Goal: Register for event/course

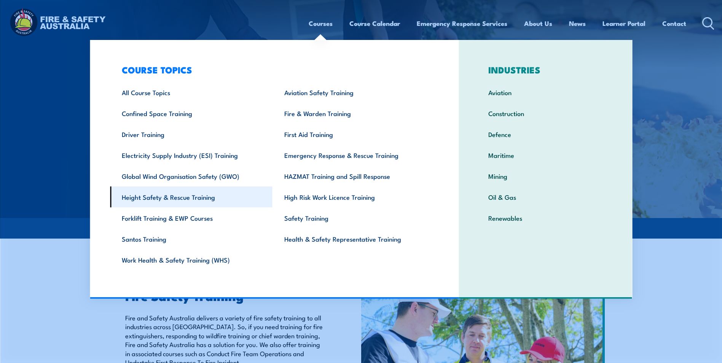
click at [157, 196] on link "Height Safety & Rescue Training" at bounding box center [191, 196] width 162 height 21
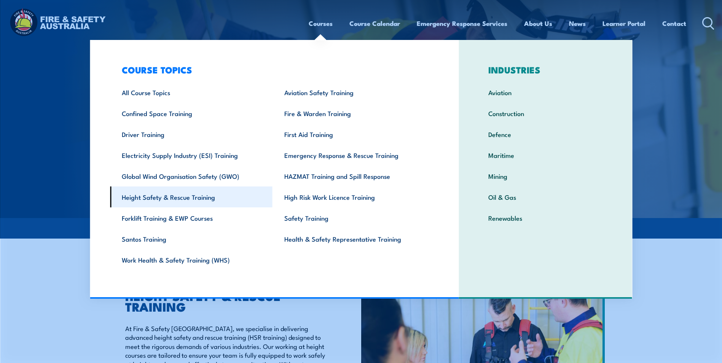
click at [145, 194] on link "Height Safety & Rescue Training" at bounding box center [191, 196] width 162 height 21
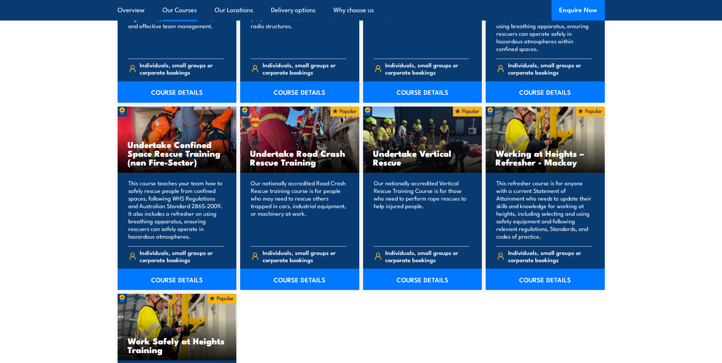
scroll to position [875, 0]
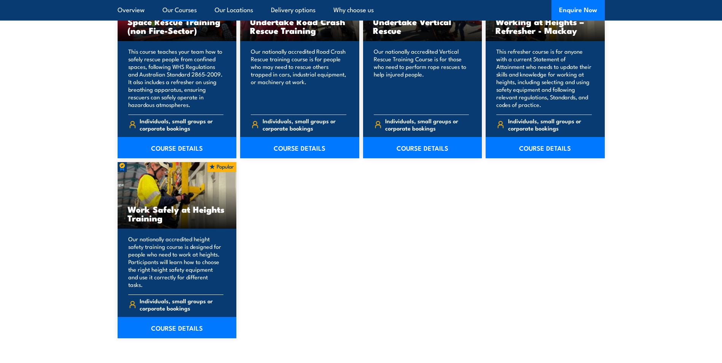
click at [169, 212] on h3 "Work Safely at Heights Training" at bounding box center [176, 214] width 99 height 18
click at [168, 318] on link "COURSE DETAILS" at bounding box center [177, 327] width 119 height 21
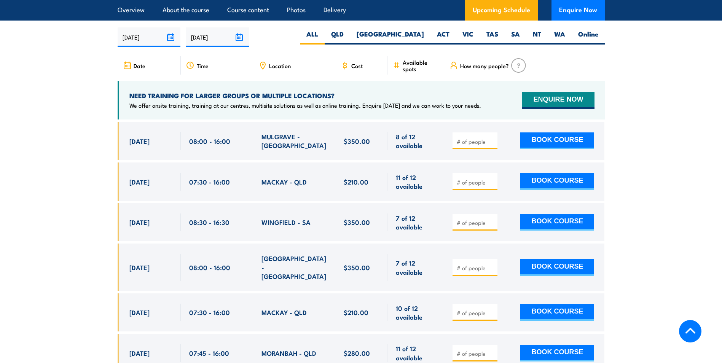
scroll to position [1103, 0]
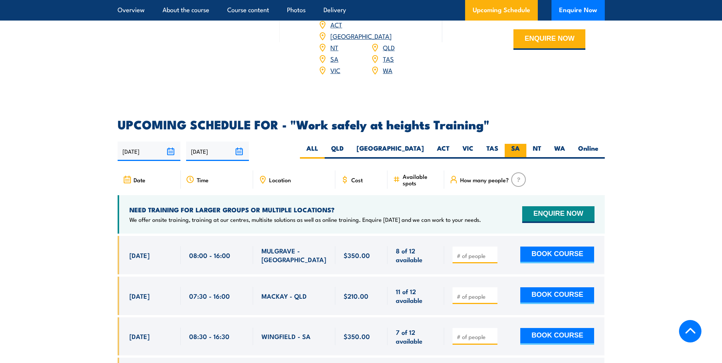
click at [515, 144] on label "SA" at bounding box center [515, 151] width 22 height 15
click at [520, 144] on input "SA" at bounding box center [522, 146] width 5 height 5
radio input "true"
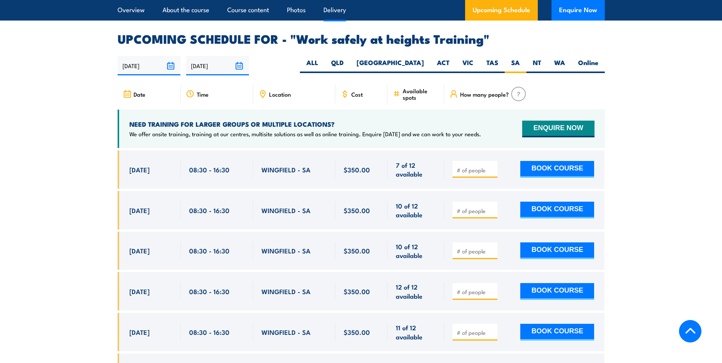
scroll to position [1211, 0]
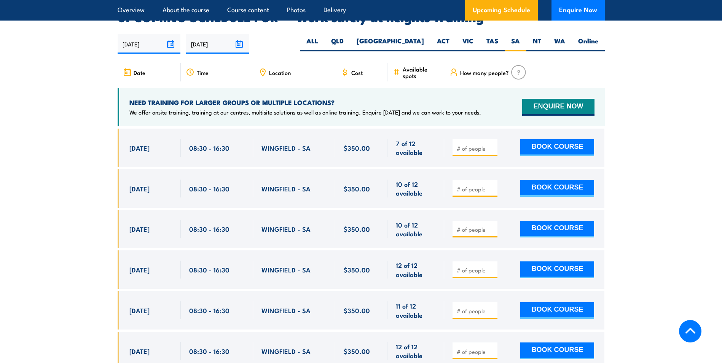
click at [128, 96] on div "NEED TRAINING FOR LARGER GROUPS OR MULTIPLE LOCATIONS? We offer onsite training…" at bounding box center [361, 107] width 487 height 38
